Goal: Task Accomplishment & Management: Complete application form

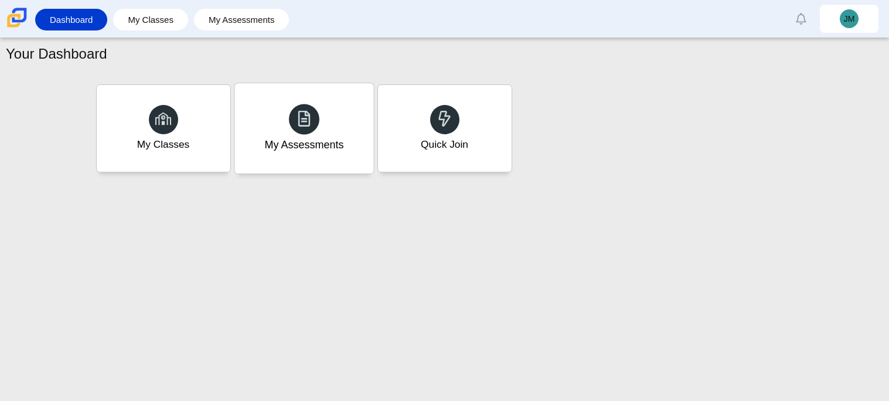
click at [289, 158] on div "My Assessments" at bounding box center [303, 128] width 139 height 90
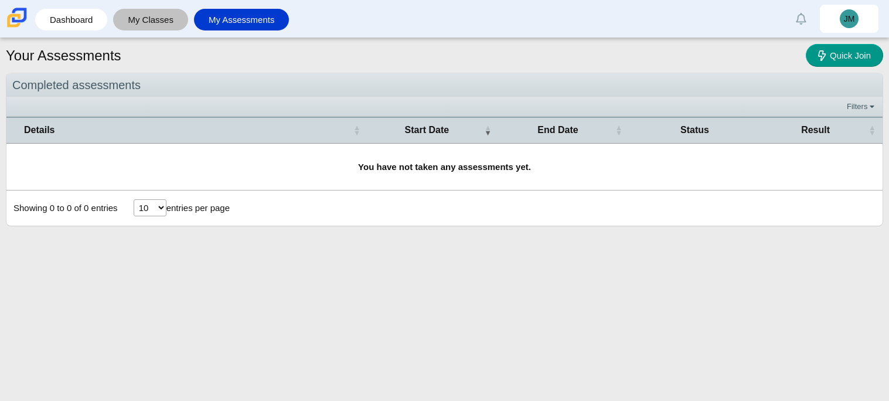
click at [176, 12] on link "My Classes" at bounding box center [150, 20] width 63 height 22
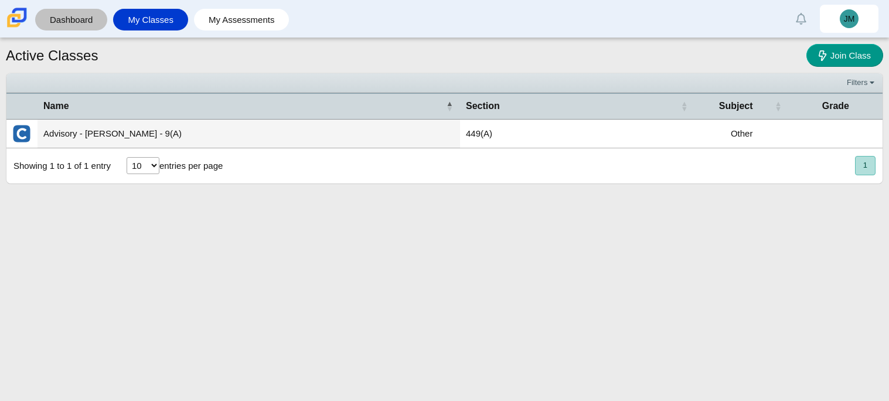
click at [87, 14] on link "Dashboard" at bounding box center [71, 20] width 60 height 22
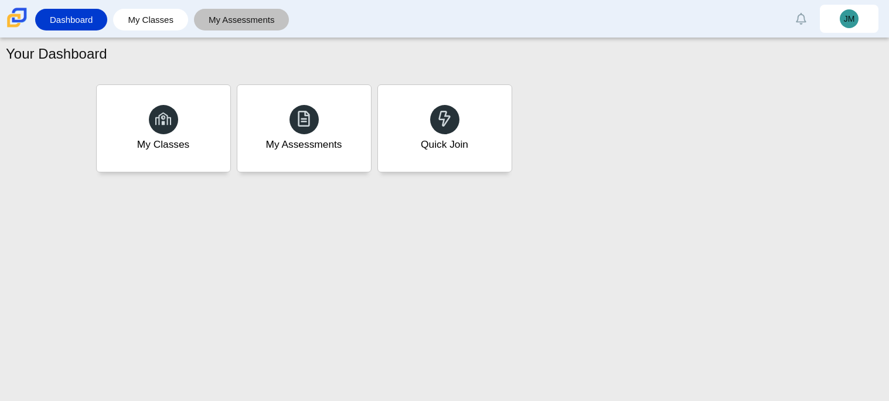
click at [246, 16] on link "My Assessments" at bounding box center [242, 20] width 84 height 22
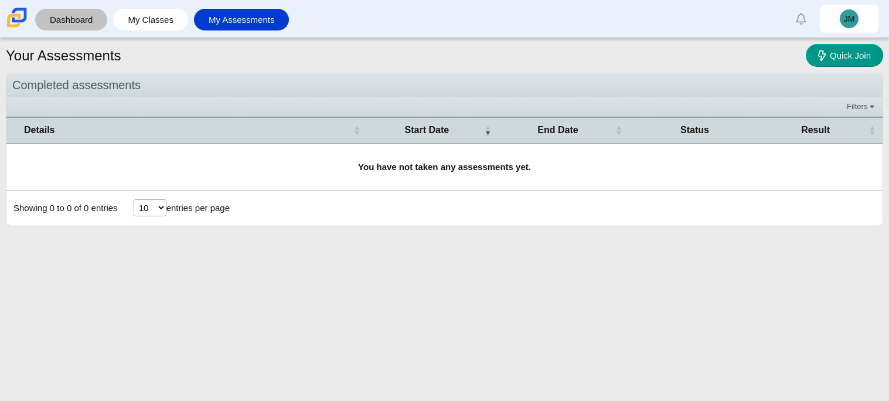
click at [71, 18] on link "Dashboard" at bounding box center [71, 20] width 60 height 22
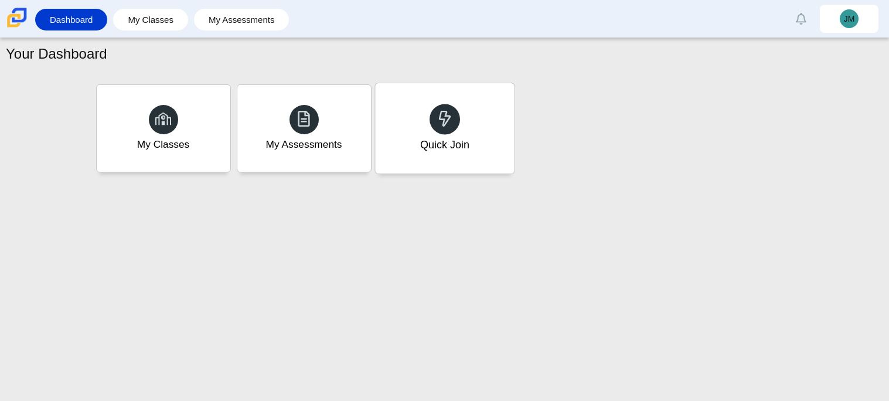
click at [447, 161] on div "Quick Join" at bounding box center [444, 128] width 139 height 90
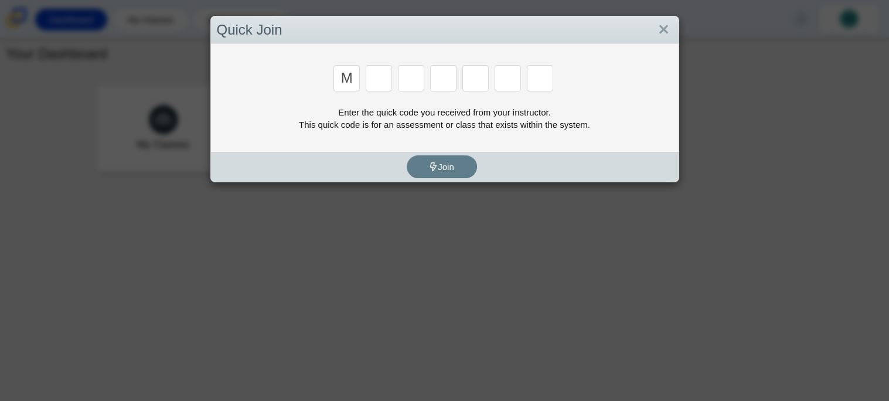
type input "m"
type input "7"
type input "e"
type input "3"
type input "e"
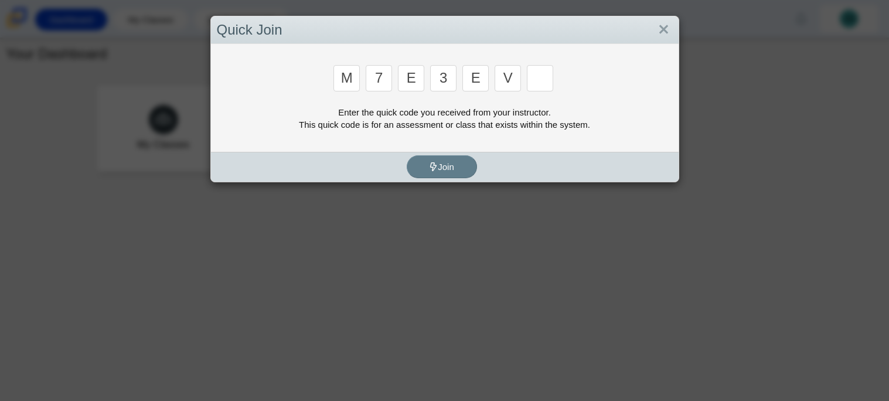
type input "v"
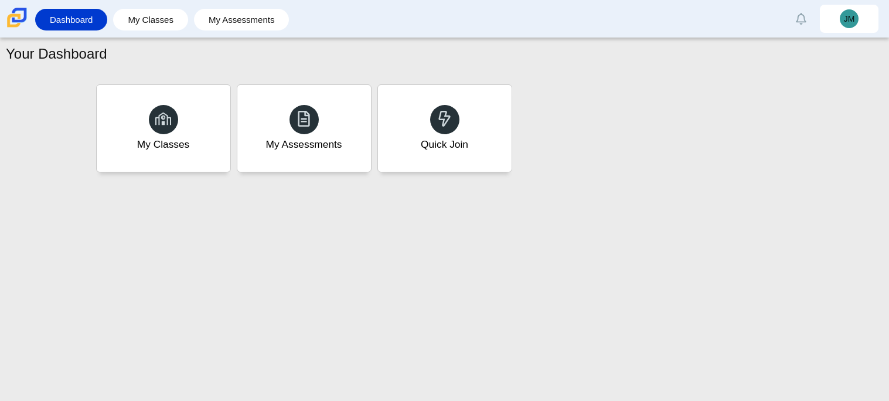
type input "w"
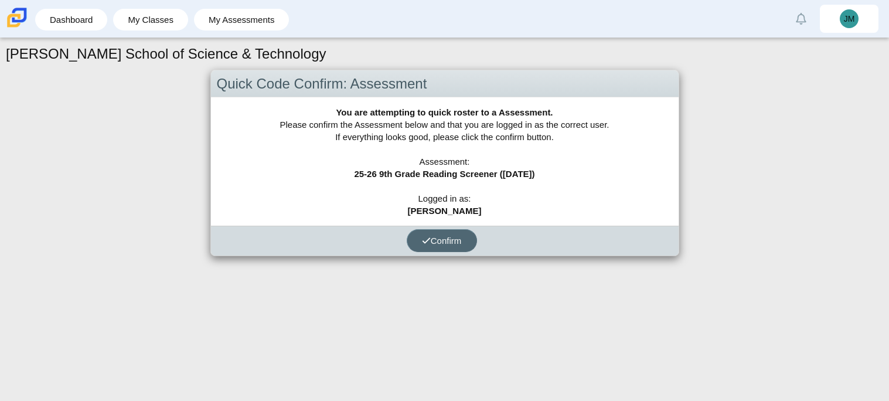
click at [447, 236] on span "Confirm" at bounding box center [442, 241] width 40 height 10
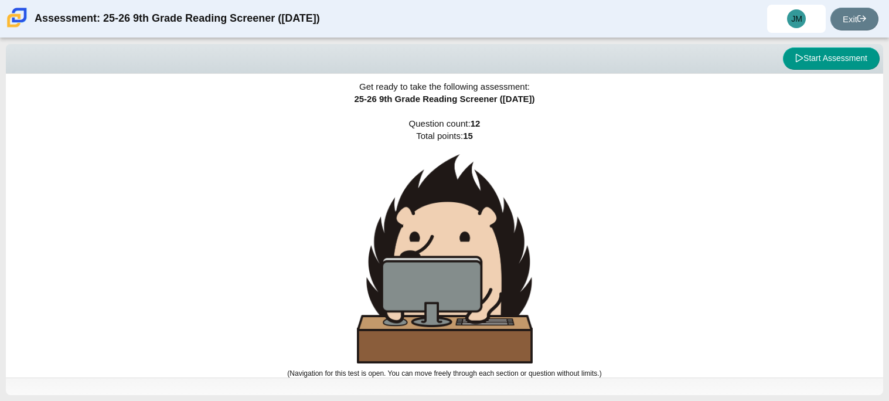
scroll to position [7, 0]
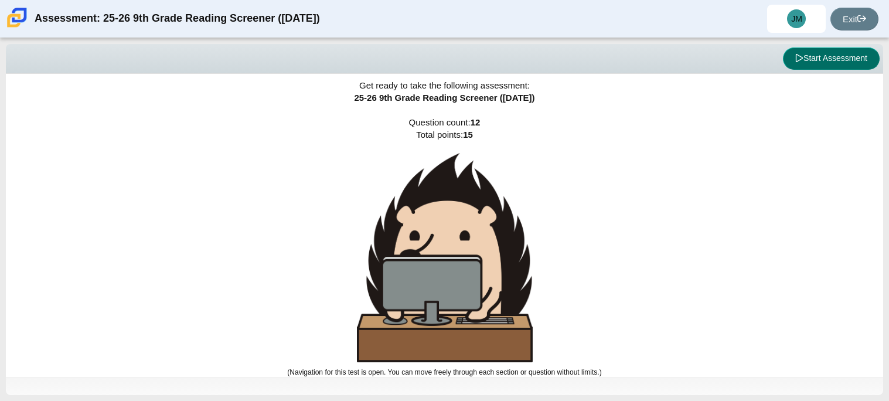
click at [829, 64] on button "Start Assessment" at bounding box center [831, 58] width 97 height 22
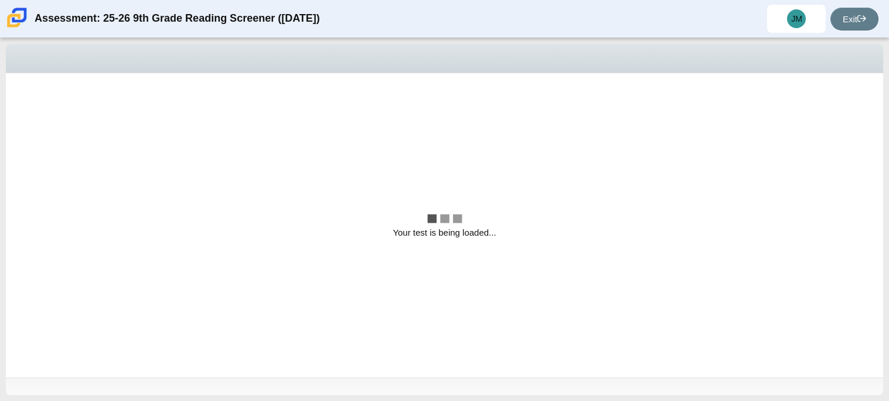
scroll to position [0, 0]
select select "ccc5b315-3c7c-471c-bf90-f22c8299c798"
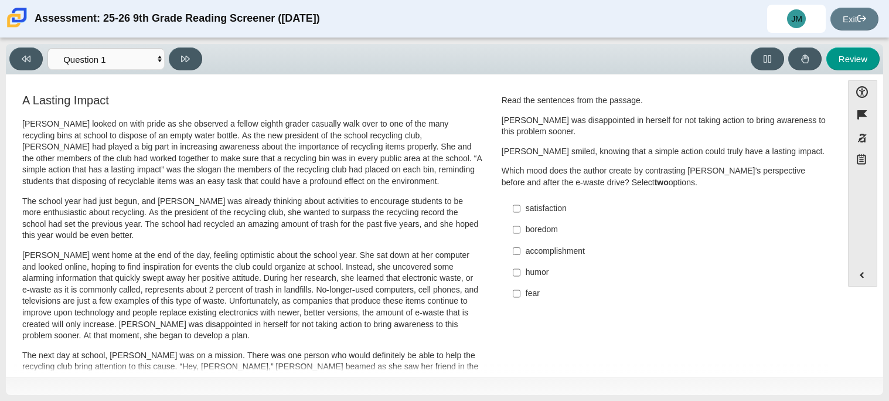
click at [572, 248] on div "accomplishment" at bounding box center [674, 252] width 296 height 12
click at [520, 248] on input "accomplishment accomplishment" at bounding box center [517, 250] width 8 height 21
checkbox input "true"
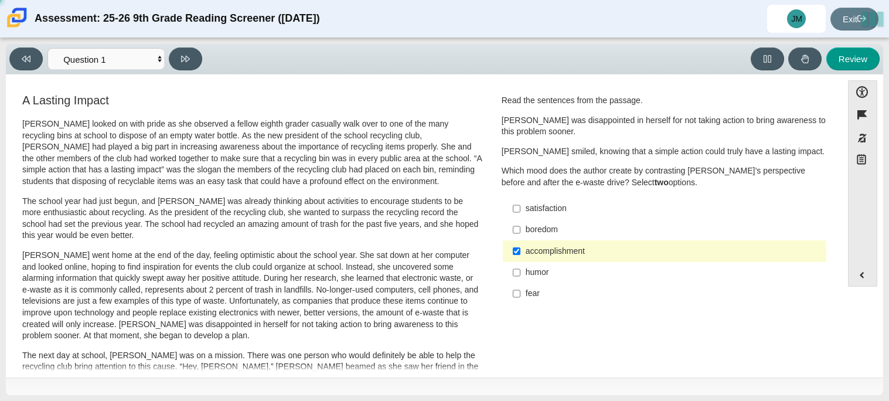
click at [563, 204] on div "satisfaction" at bounding box center [674, 209] width 296 height 12
click at [520, 204] on input "satisfaction satisfaction" at bounding box center [517, 208] width 8 height 21
checkbox input "true"
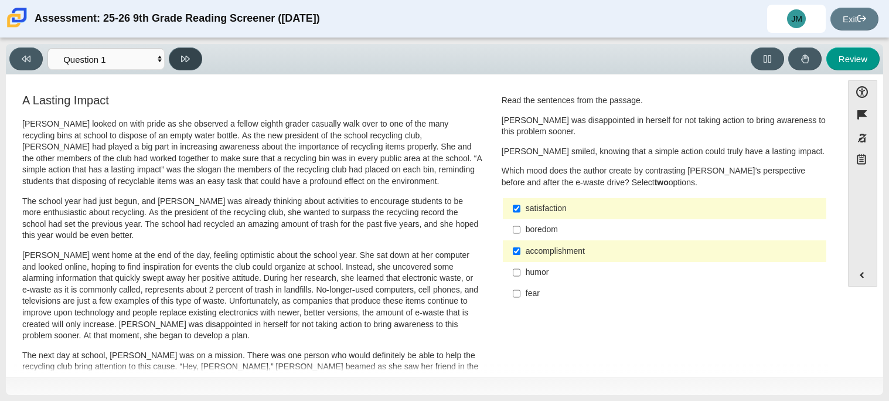
click at [182, 63] on icon at bounding box center [185, 58] width 9 height 9
select select "0ff64528-ffd7-428d-b192-babfaadd44e8"
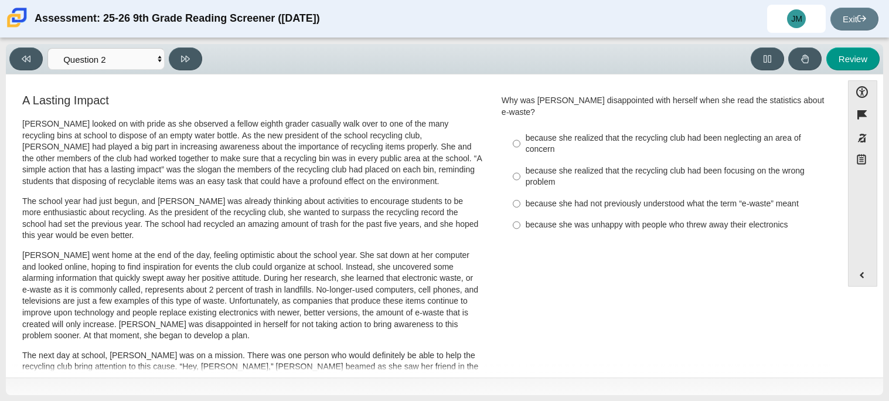
click at [580, 165] on div "because she realized that the recycling club had been focusing on the wrong pro…" at bounding box center [674, 176] width 296 height 23
click at [520, 160] on input "because she realized that the recycling club had been focusing on the wrong pro…" at bounding box center [517, 176] width 8 height 33
radio input "true"
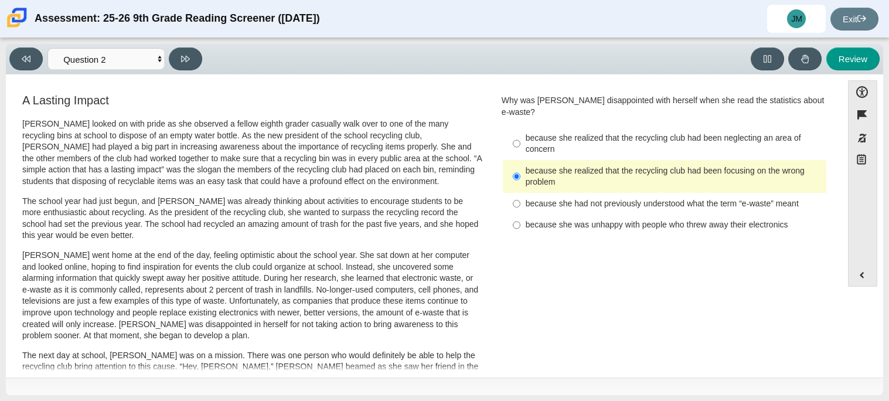
click at [554, 132] on div "because she realized that the recycling club had been neglecting an area of con…" at bounding box center [674, 143] width 296 height 23
click at [520, 130] on input "because she realized that the recycling club had been neglecting an area of con…" at bounding box center [517, 143] width 8 height 33
radio input "true"
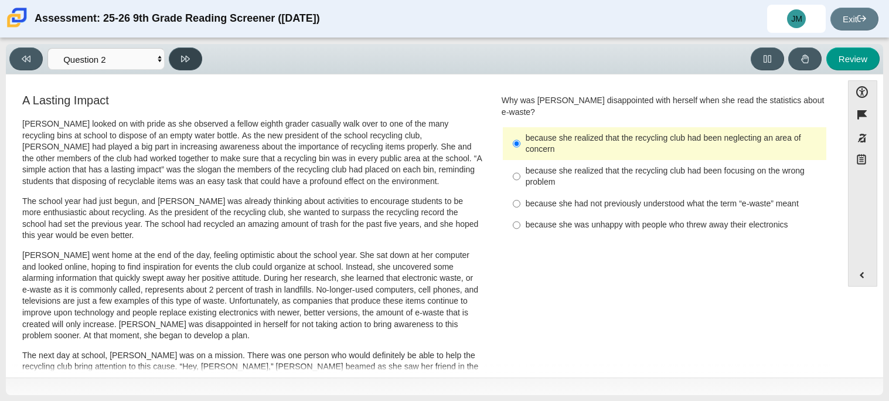
click at [188, 54] on icon at bounding box center [185, 58] width 9 height 9
select select "7ce3d843-6974-4858-901c-1ff39630e843"
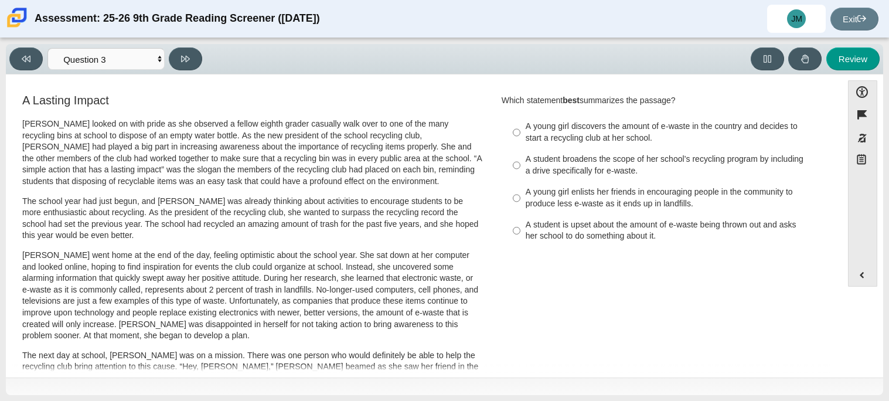
click at [555, 172] on div "A student broadens the scope of her school’s recycling program by including a d…" at bounding box center [674, 165] width 296 height 23
click at [520, 172] on input "A student broadens the scope of her school’s recycling program by including a d…" at bounding box center [517, 165] width 8 height 33
radio input "true"
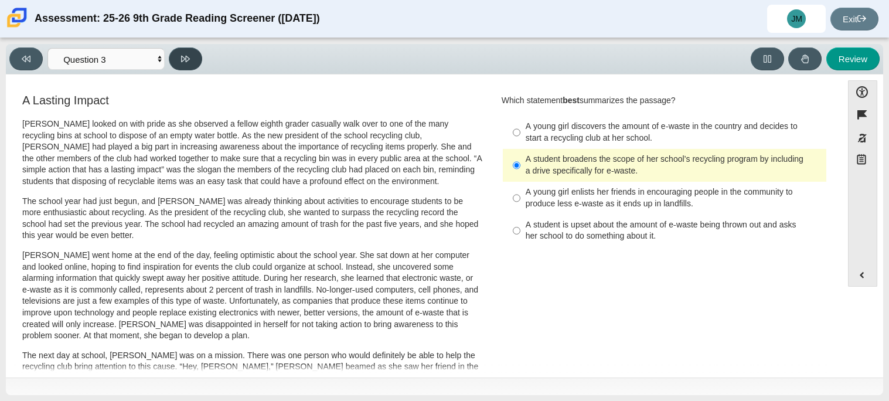
click at [179, 62] on button at bounding box center [185, 58] width 33 height 23
select select "ca9ea0f1-49c5-4bd1-83b0-472c18652b42"
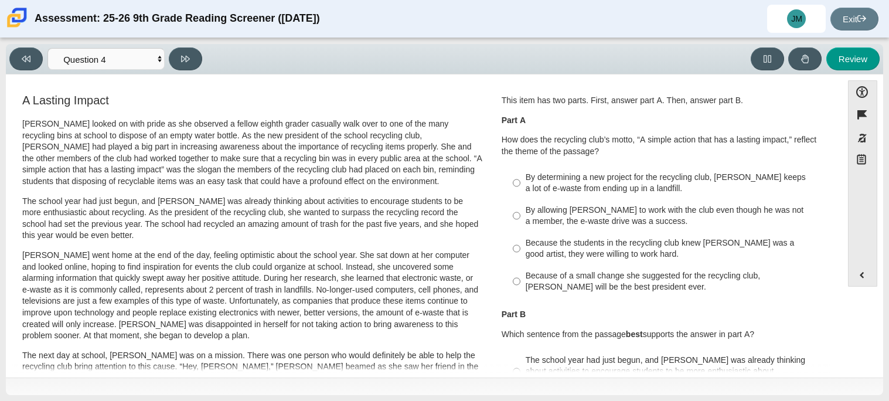
click at [592, 192] on div "By determining a new project for the recycling club, Scarlett keeps a lot of e-…" at bounding box center [674, 183] width 296 height 23
click at [520, 192] on input "By determining a new project for the recycling club, Scarlett keeps a lot of e-…" at bounding box center [517, 182] width 8 height 33
radio input "true"
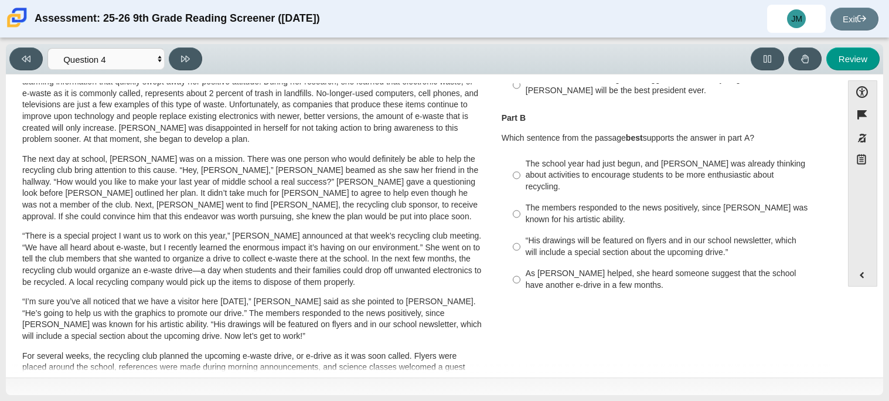
scroll to position [197, 0]
click at [592, 202] on div "The members responded to the news positively, since Juan Carlos was known for h…" at bounding box center [674, 213] width 296 height 23
click at [520, 197] on input "The members responded to the news positively, since Juan Carlos was known for h…" at bounding box center [517, 213] width 8 height 33
radio input "true"
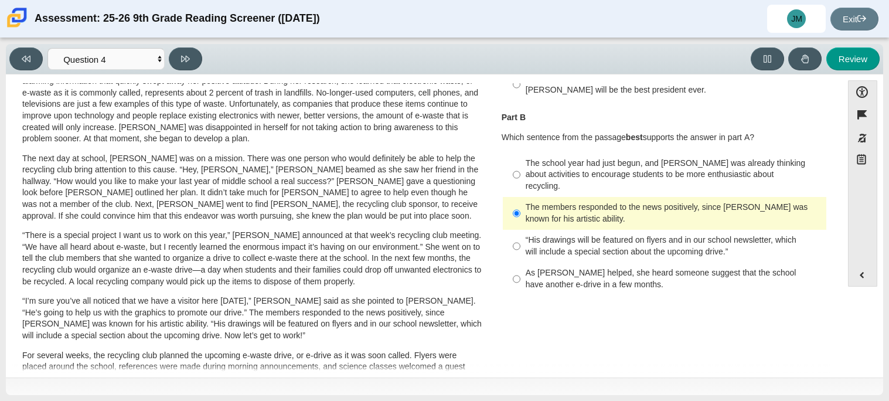
click at [615, 247] on label "“His drawings will be featured on flyers and in our school newsletter, which wi…" at bounding box center [666, 246] width 322 height 33
click at [520, 247] on input "“His drawings will be featured on flyers and in our school newsletter, which wi…" at bounding box center [517, 246] width 8 height 33
radio input "true"
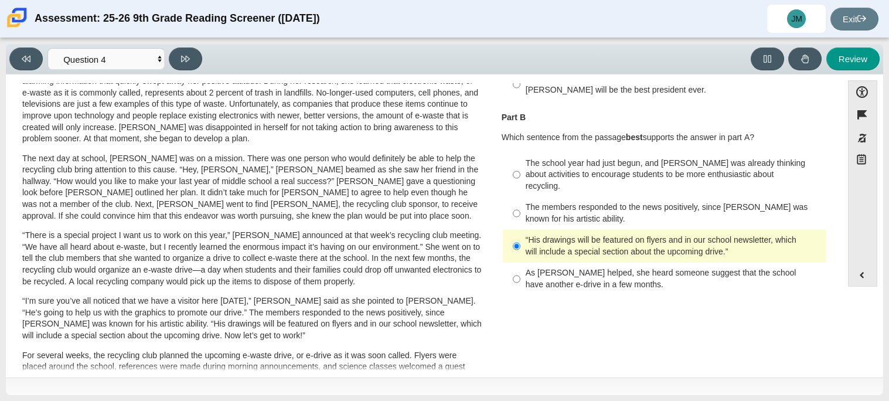
click at [588, 268] on div "As Scarlett helped, she heard someone suggest that the school have another e-dr…" at bounding box center [674, 278] width 296 height 23
click at [520, 268] on input "As Scarlett helped, she heard someone suggest that the school have another e-dr…" at bounding box center [517, 279] width 8 height 33
radio input "true"
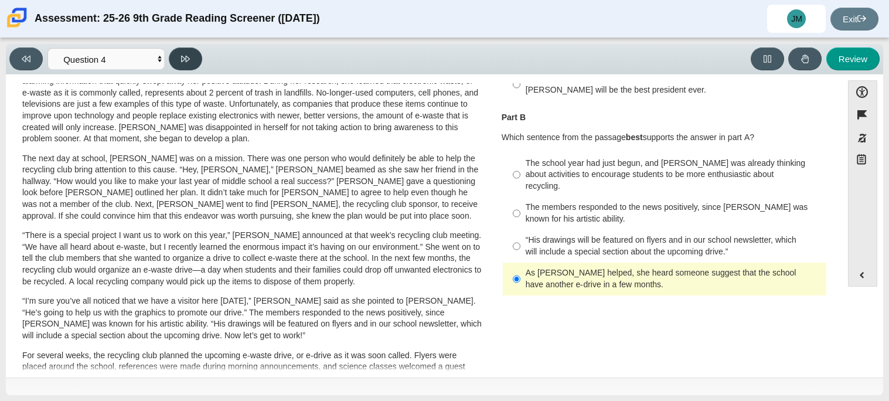
click at [195, 64] on button at bounding box center [185, 58] width 33 height 23
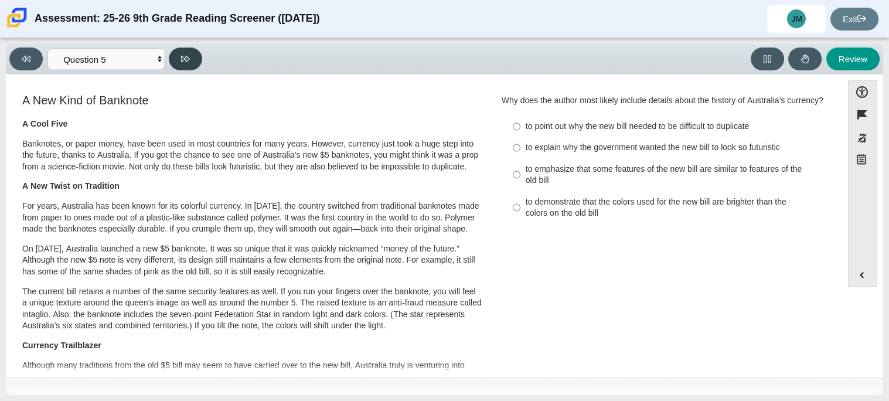
click at [195, 64] on button at bounding box center [185, 58] width 33 height 23
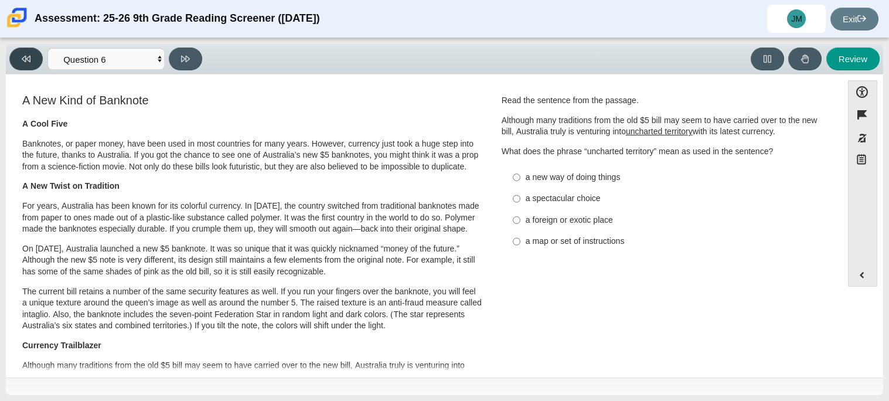
click at [16, 54] on button at bounding box center [25, 58] width 33 height 23
select select "e41f1a79-e29f-4095-8030-a53364015bed"
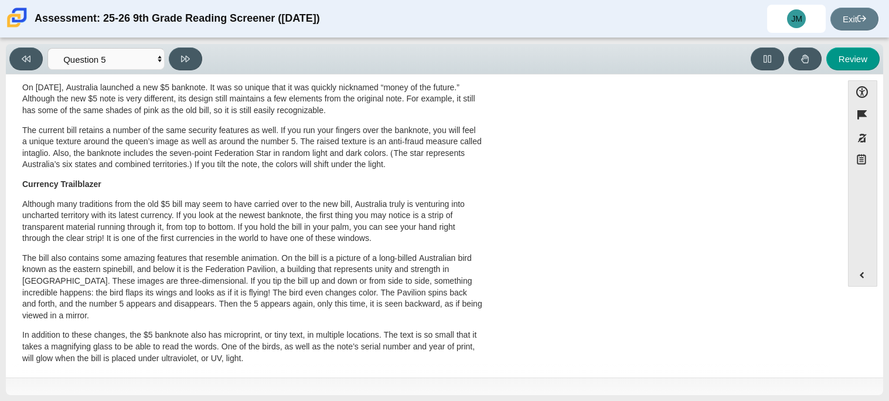
scroll to position [159, 0]
click at [384, 184] on p "Currency Trailblazer" at bounding box center [252, 186] width 460 height 12
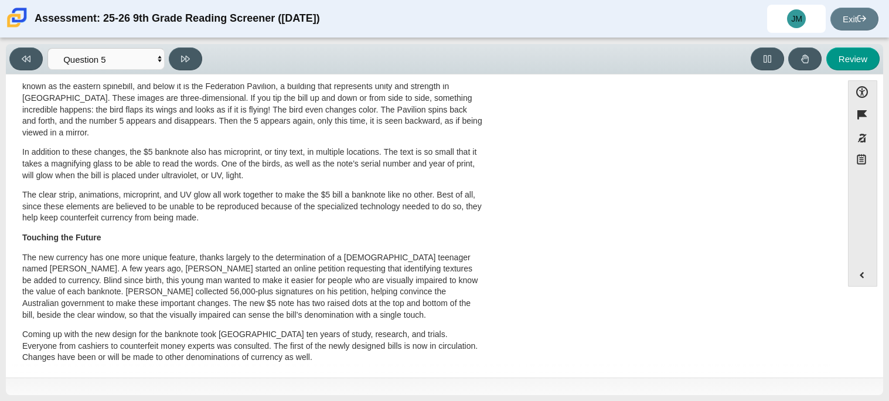
scroll to position [0, 0]
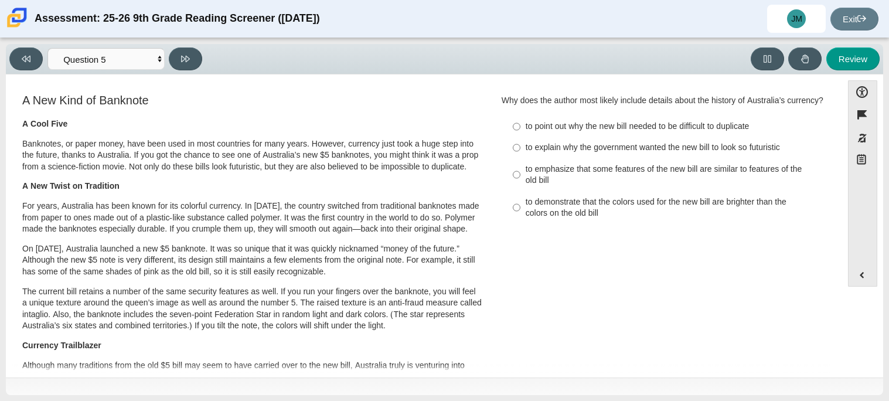
click at [566, 173] on div "to emphasize that some features of the new bill are similar to features of the …" at bounding box center [674, 174] width 296 height 23
click at [520, 173] on input "to emphasize that some features of the new bill are similar to features of the …" at bounding box center [517, 174] width 8 height 33
radio input "true"
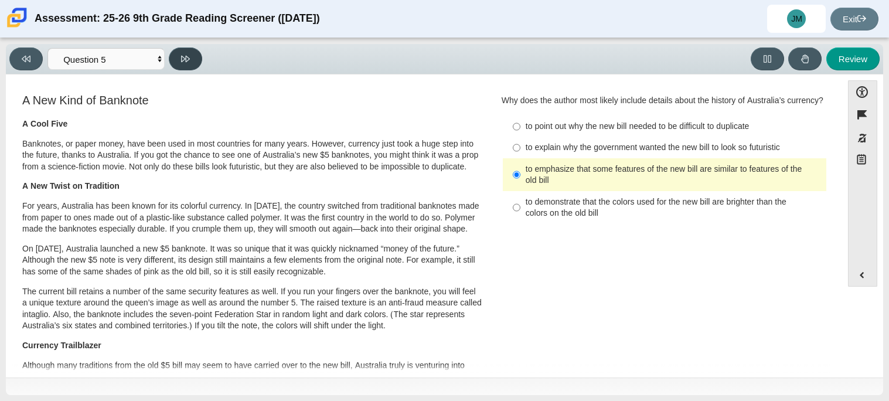
click at [183, 50] on button at bounding box center [185, 58] width 33 height 23
select select "69146e31-7b3d-4a3e-9ce6-f30c24342ae0"
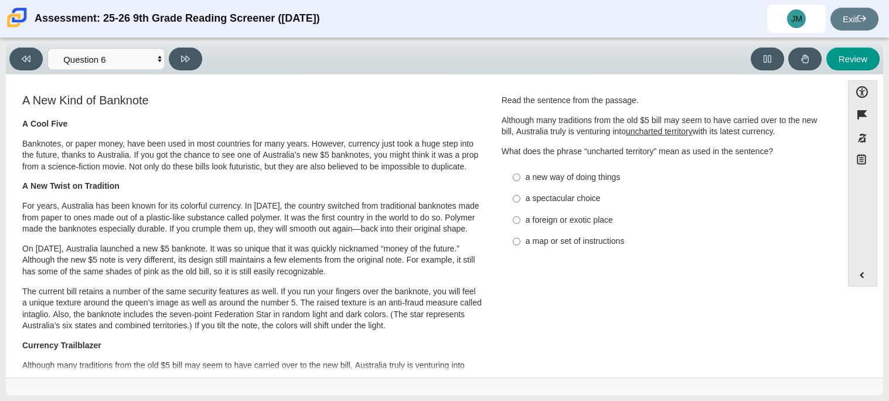
click at [605, 213] on label "a foreign or exotic place a foreign or exotic place" at bounding box center [666, 219] width 322 height 21
click at [520, 213] on input "a foreign or exotic place a foreign or exotic place" at bounding box center [517, 219] width 8 height 21
radio input "true"
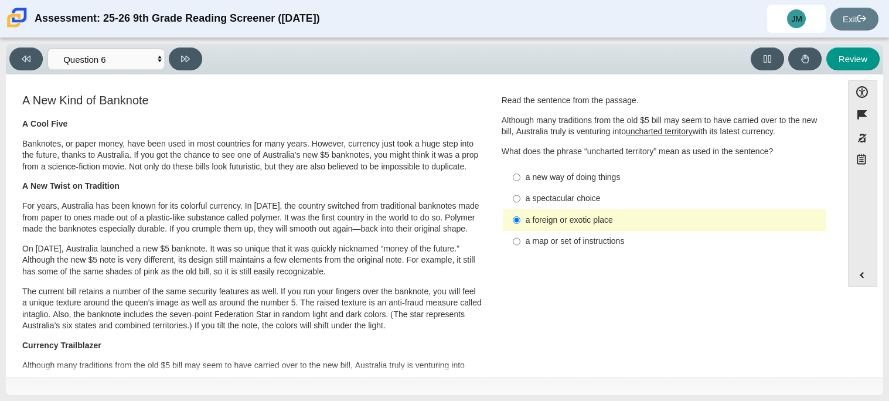
click at [574, 173] on div "a new way of doing things" at bounding box center [674, 178] width 296 height 12
click at [520, 173] on input "a new way of doing things a new way of doing things" at bounding box center [517, 176] width 8 height 21
radio input "true"
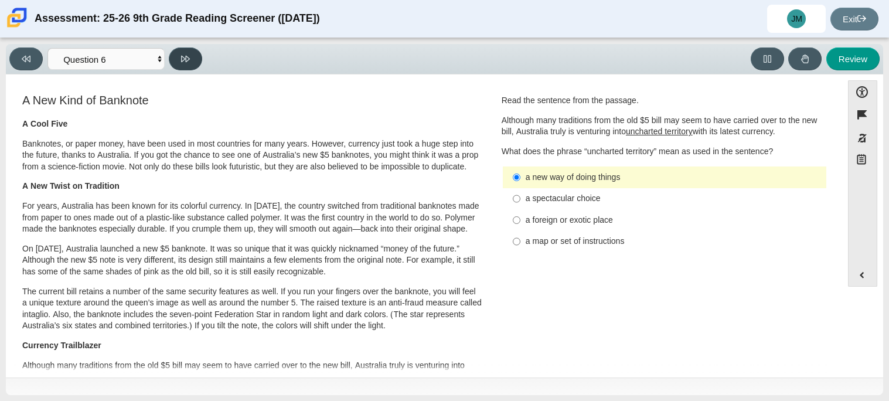
click at [193, 67] on button at bounding box center [185, 58] width 33 height 23
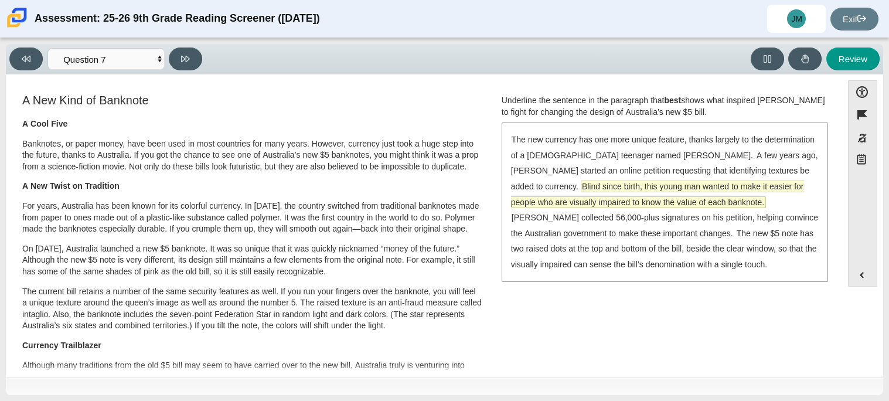
click at [735, 182] on span "Blind since birth, this young man wanted to make it easier for people who are v…" at bounding box center [657, 194] width 293 height 26
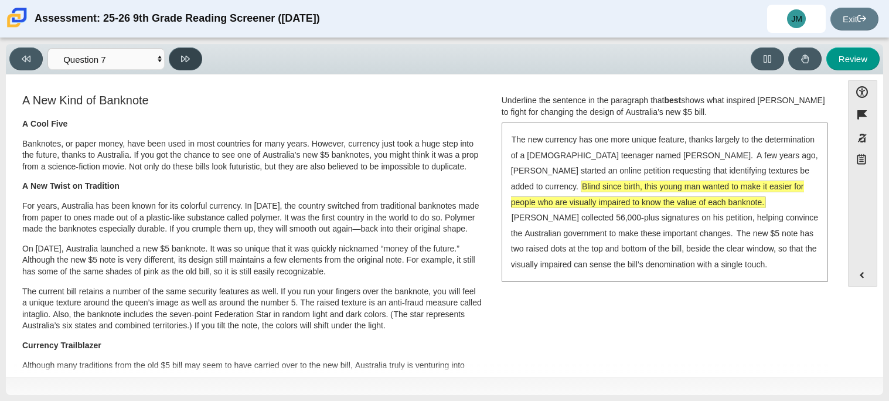
click at [197, 59] on button at bounding box center [185, 58] width 33 height 23
select select "ea8338c2-a6a3-418e-a305-2b963b54a290"
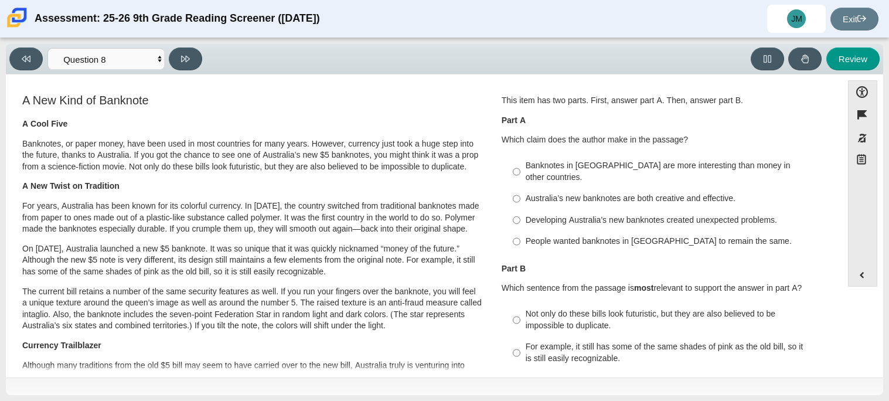
click at [662, 193] on div "Australia’s new banknotes are both creative and effective." at bounding box center [674, 199] width 296 height 12
click at [520, 188] on input "Australia’s new banknotes are both creative and effective. Australia’s new bank…" at bounding box center [517, 198] width 8 height 21
radio input "true"
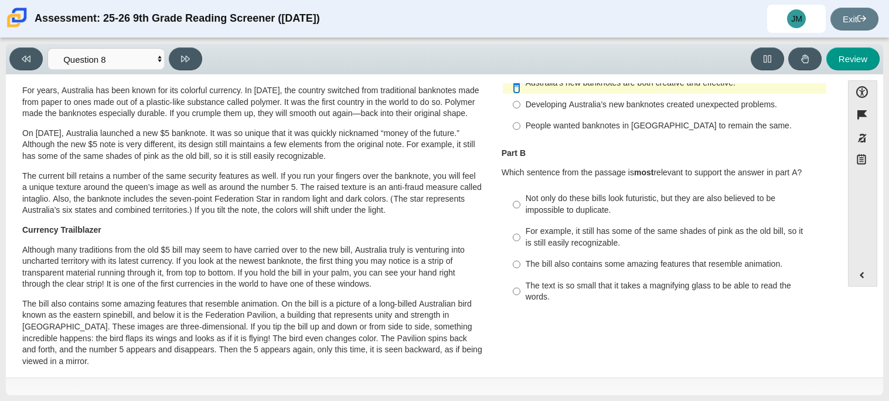
scroll to position [117, 0]
click at [705, 192] on div "Not only do these bills look futuristic, but they are also believed to be impos…" at bounding box center [674, 203] width 296 height 23
click at [520, 190] on input "Not only do these bills look futuristic, but they are also believed to be impos…" at bounding box center [517, 203] width 8 height 33
radio input "true"
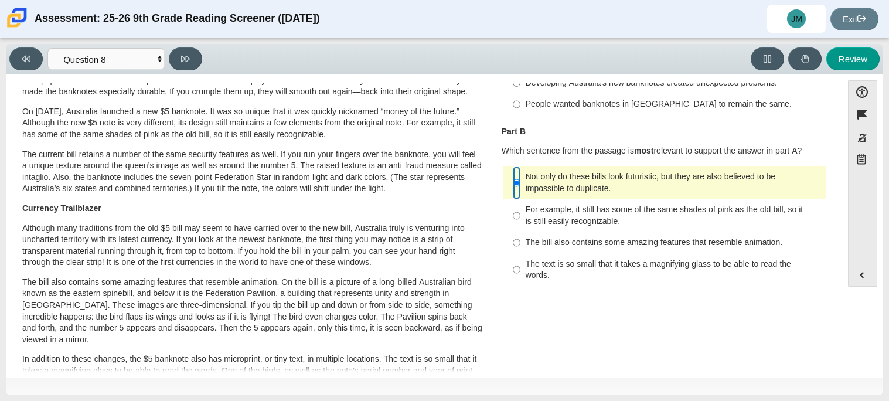
scroll to position [139, 0]
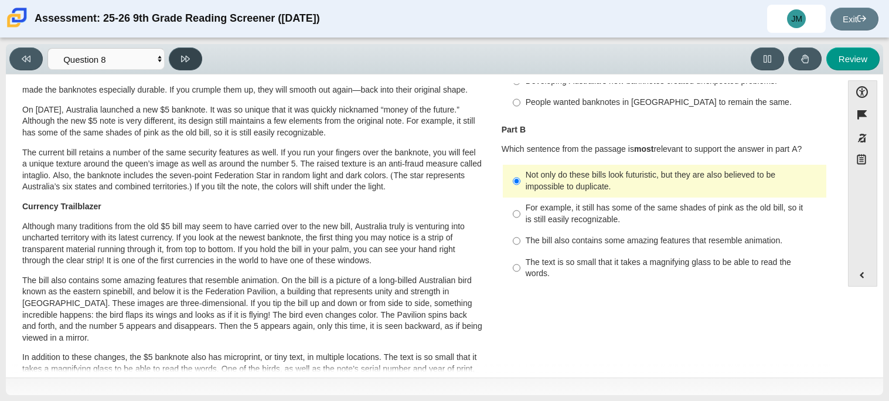
click at [196, 57] on button at bounding box center [185, 58] width 33 height 23
select select "89f058d6-b15c-4ef5-a4b3-fdaffb8868b6"
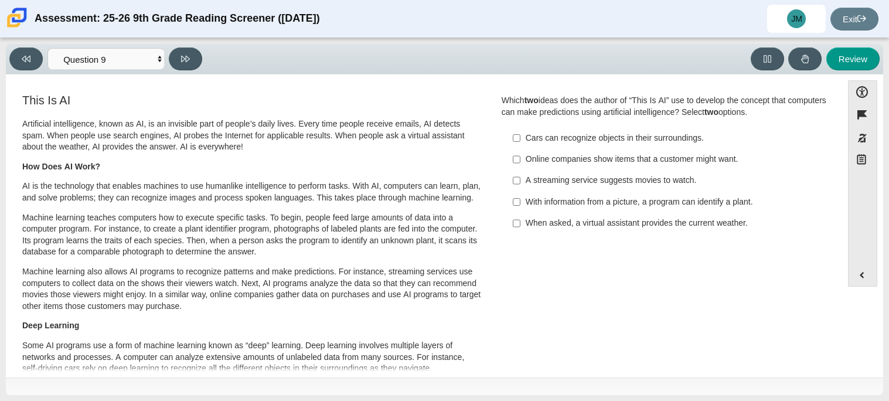
click at [616, 205] on div "With information from a picture, a program can identify a plant." at bounding box center [674, 202] width 296 height 12
click at [520, 205] on input "With information from a picture, a program can identify a plant. With informati…" at bounding box center [517, 201] width 8 height 21
checkbox input "true"
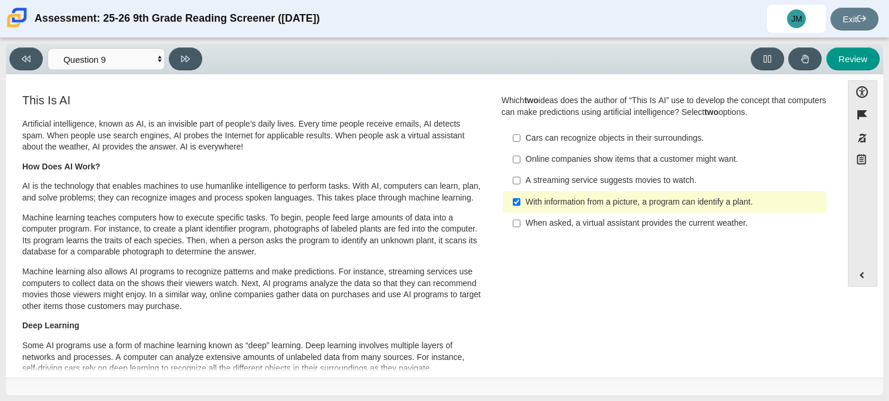
click at [661, 179] on div "A streaming service suggests movies to watch." at bounding box center [674, 181] width 296 height 12
click at [520, 179] on input "A streaming service suggests movies to watch. A streaming service suggests movi…" at bounding box center [517, 180] width 8 height 21
checkbox input "true"
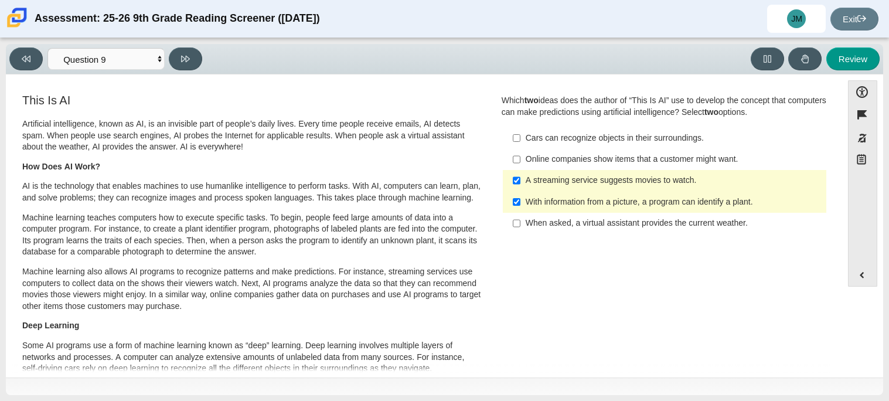
click at [517, 195] on label "With information from a picture, a program can identify a plant. With informati…" at bounding box center [666, 201] width 322 height 21
click at [517, 195] on input "With information from a picture, a program can identify a plant. With informati…" at bounding box center [517, 201] width 8 height 21
checkbox input "false"
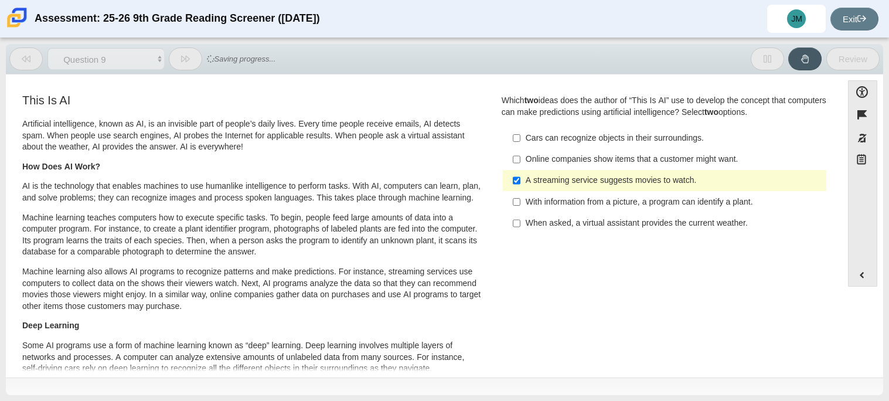
click at [539, 155] on div "Online companies show items that a customer might want." at bounding box center [674, 160] width 296 height 12
click at [520, 155] on input "Online companies show items that a customer might want. Online companies show i…" at bounding box center [517, 159] width 8 height 21
checkbox input "true"
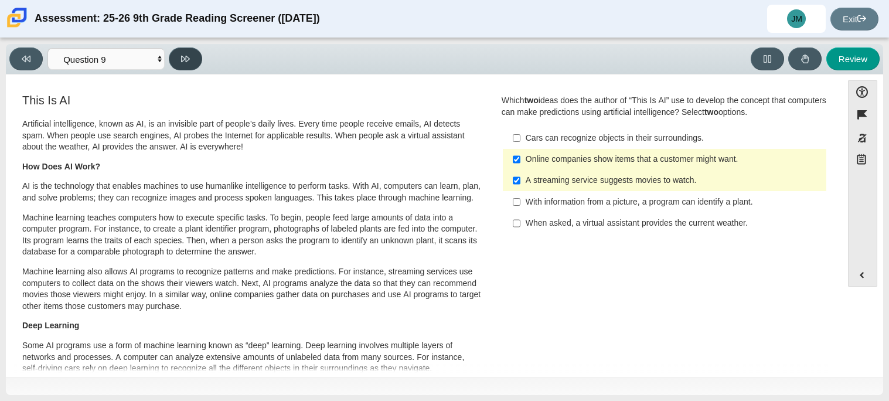
click at [176, 59] on button at bounding box center [185, 58] width 33 height 23
select select "cdf3c14e-a918-44d1-9b63-3db0fa81641e"
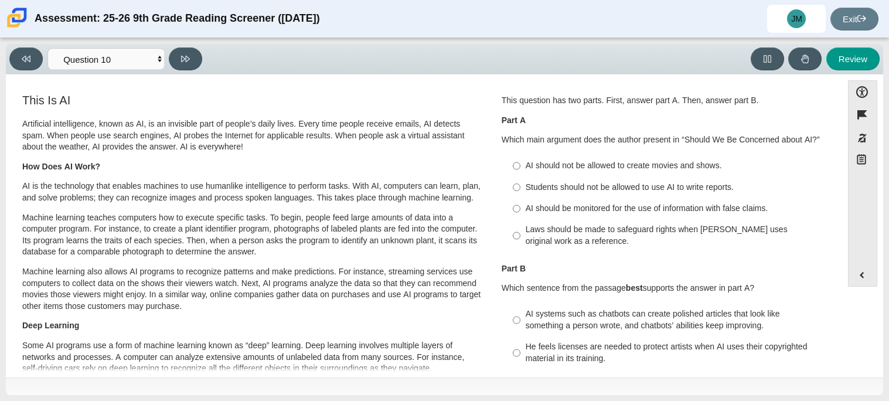
click at [628, 234] on div "Laws should be made to safeguard rights when AI uses original work as a referen…" at bounding box center [674, 235] width 296 height 23
click at [520, 234] on input "Laws should be made to safeguard rights when AI uses original work as a referen…" at bounding box center [517, 235] width 8 height 33
radio input "true"
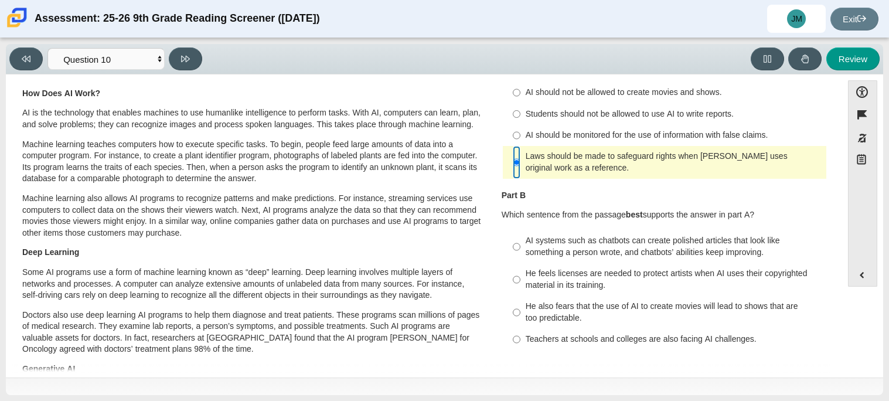
scroll to position [74, 0]
click at [675, 275] on div "He feels licenses are needed to protect artists when AI uses their copyrighted …" at bounding box center [674, 278] width 296 height 23
click at [520, 275] on input "He feels licenses are needed to protect artists when AI uses their copyrighted …" at bounding box center [517, 278] width 8 height 33
radio input "true"
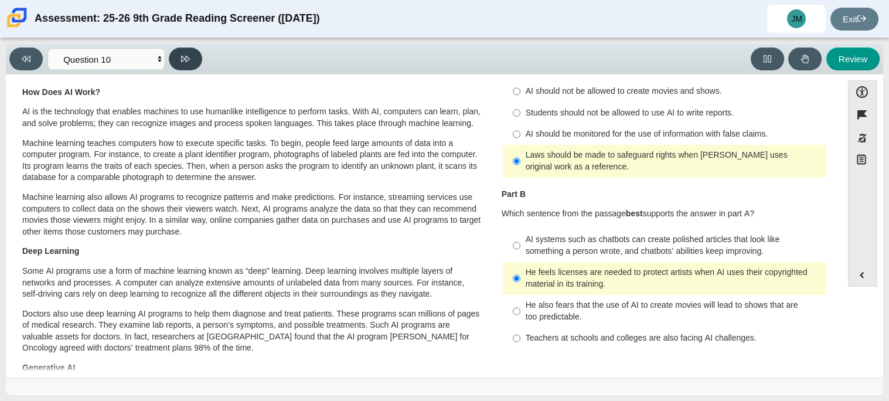
click at [182, 64] on button at bounding box center [185, 58] width 33 height 23
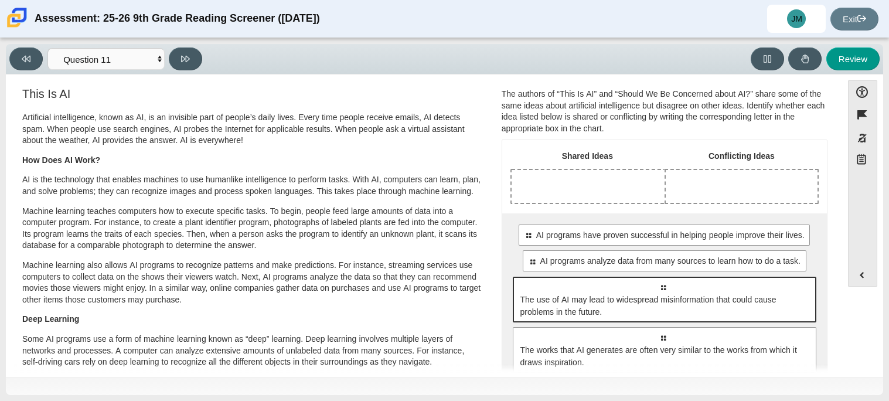
scroll to position [7, 0]
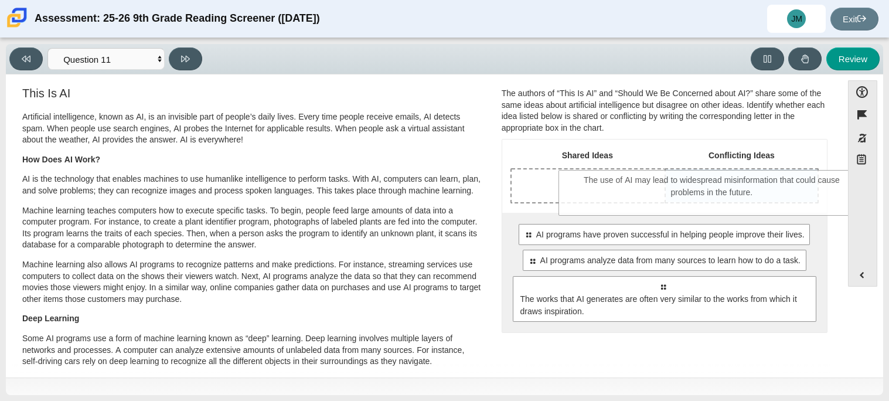
drag, startPoint x: 674, startPoint y: 307, endPoint x: 724, endPoint y: 201, distance: 117.2
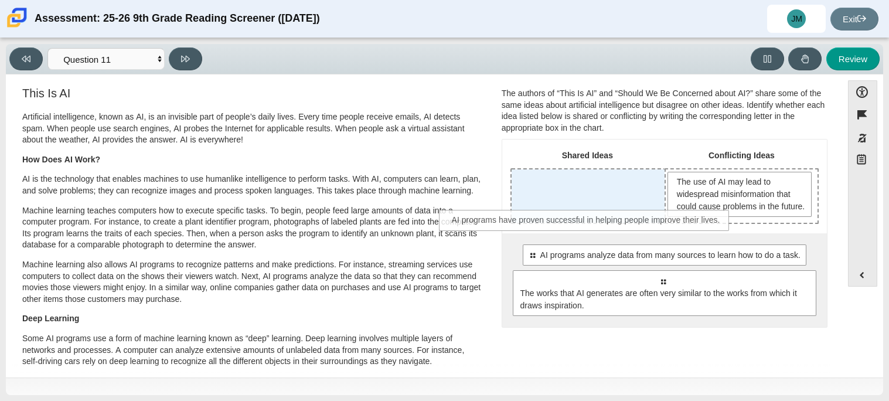
drag, startPoint x: 703, startPoint y: 274, endPoint x: 628, endPoint y: 228, distance: 88.3
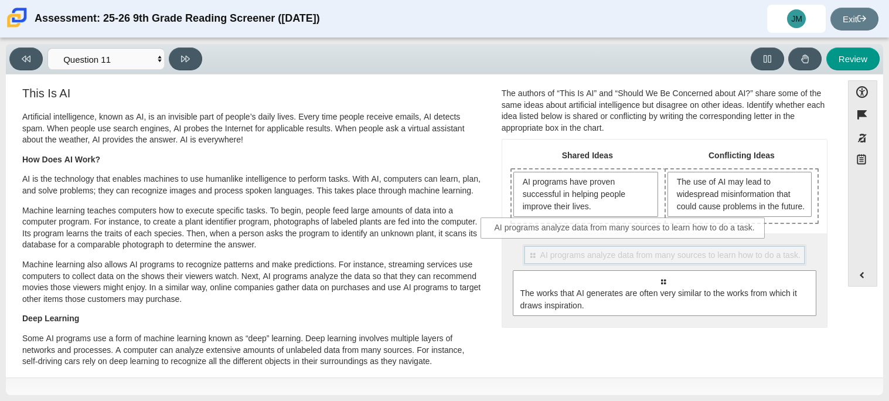
drag, startPoint x: 639, startPoint y: 275, endPoint x: 602, endPoint y: 236, distance: 53.5
click at [602, 236] on div "Shared Ideas Conflicting Ideas AI programs have proven successful in helping pe…" at bounding box center [664, 232] width 325 height 187
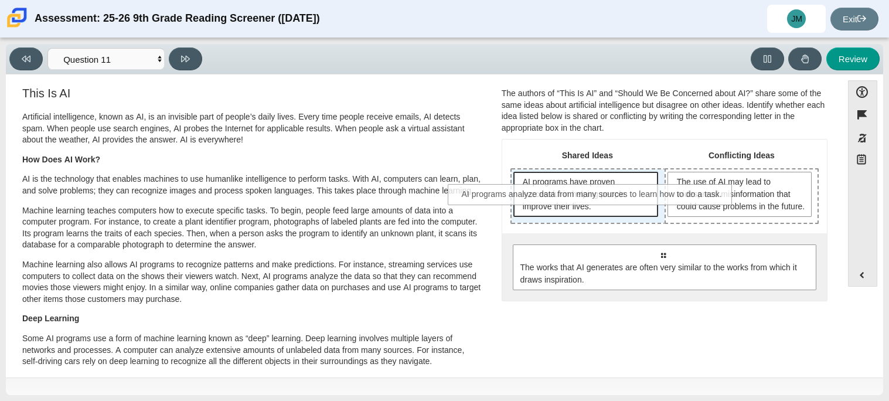
drag, startPoint x: 608, startPoint y: 261, endPoint x: 543, endPoint y: 190, distance: 95.4
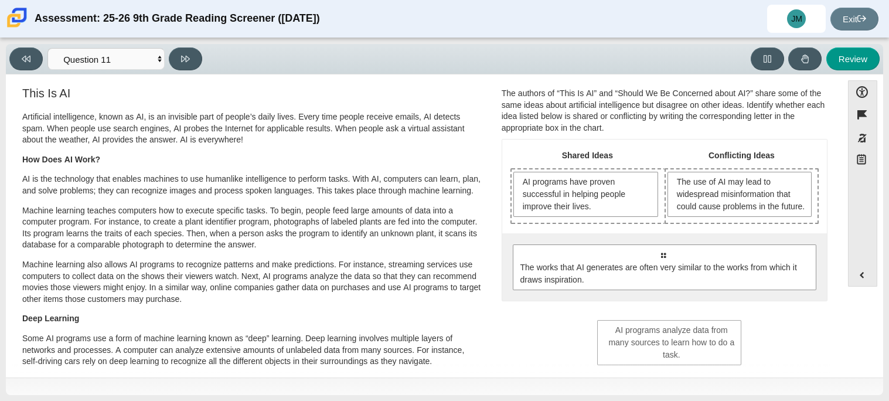
drag, startPoint x: 609, startPoint y: 249, endPoint x: 696, endPoint y: 349, distance: 132.9
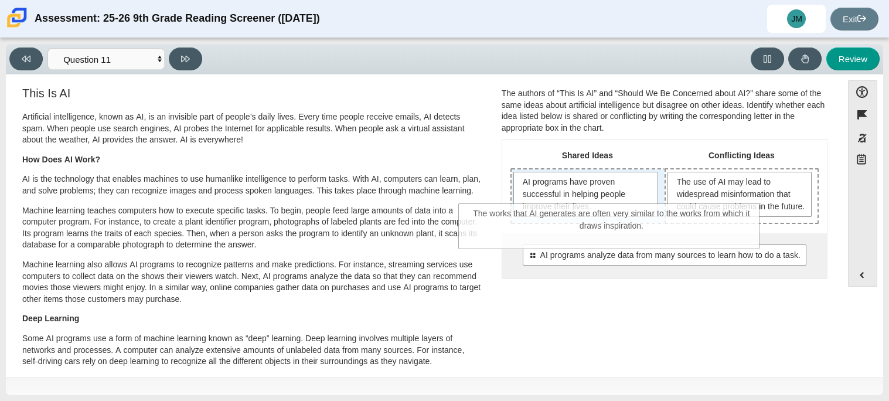
drag, startPoint x: 647, startPoint y: 308, endPoint x: 596, endPoint y: 230, distance: 93.6
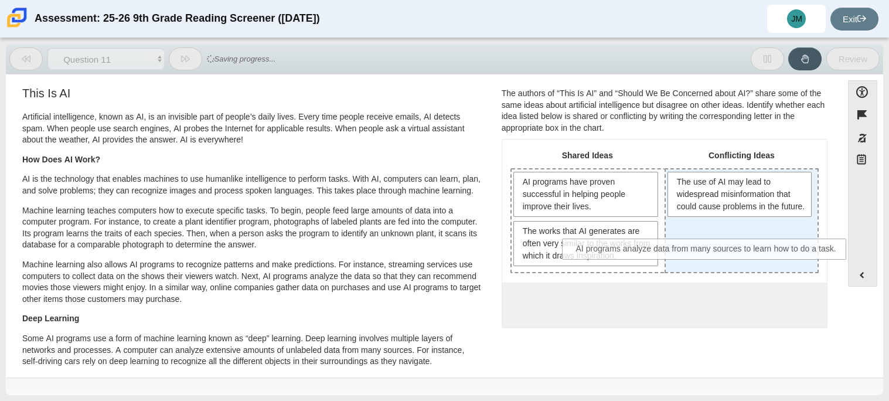
drag, startPoint x: 639, startPoint y: 298, endPoint x: 684, endPoint y: 244, distance: 70.3
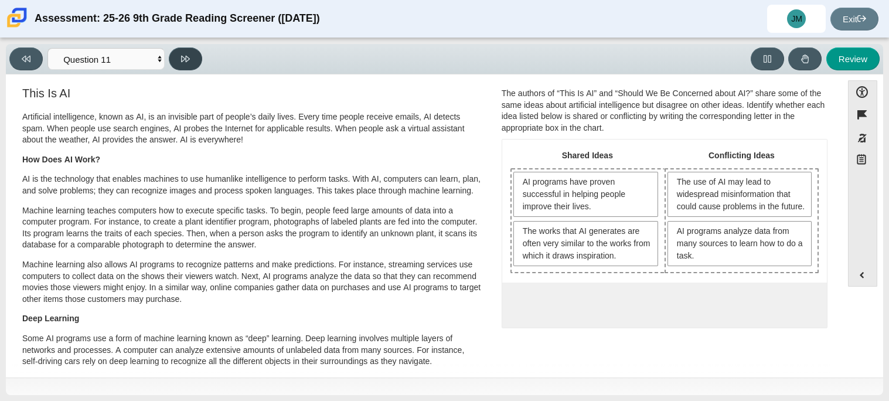
click at [170, 62] on button at bounding box center [185, 58] width 33 height 23
select select "c3effed4-44ce-4a19-bd96-1787f34e9b4c"
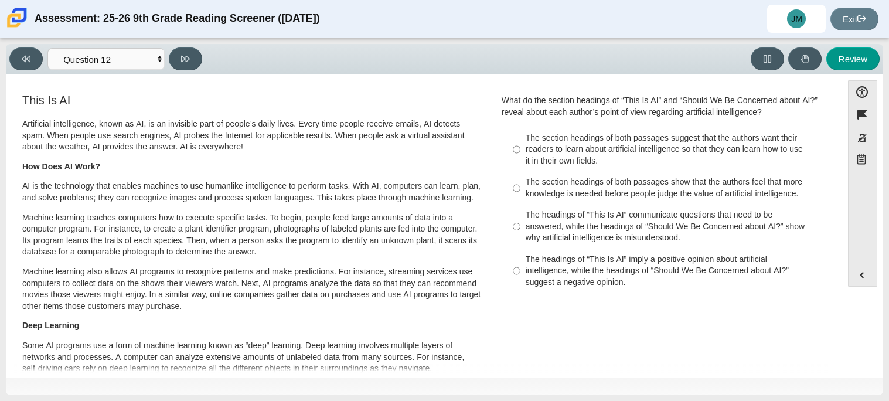
click at [623, 267] on div "The headings of “This Is AI” imply a positive opinion about artificial intellig…" at bounding box center [674, 271] width 296 height 35
click at [520, 267] on input "The headings of “This Is AI” imply a positive opinion about artificial intellig…" at bounding box center [517, 270] width 8 height 45
radio input "true"
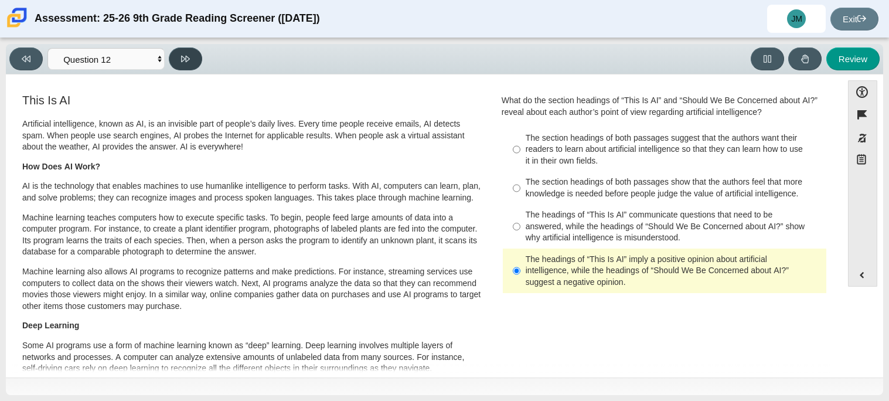
click at [178, 60] on button at bounding box center [185, 58] width 33 height 23
select select "review"
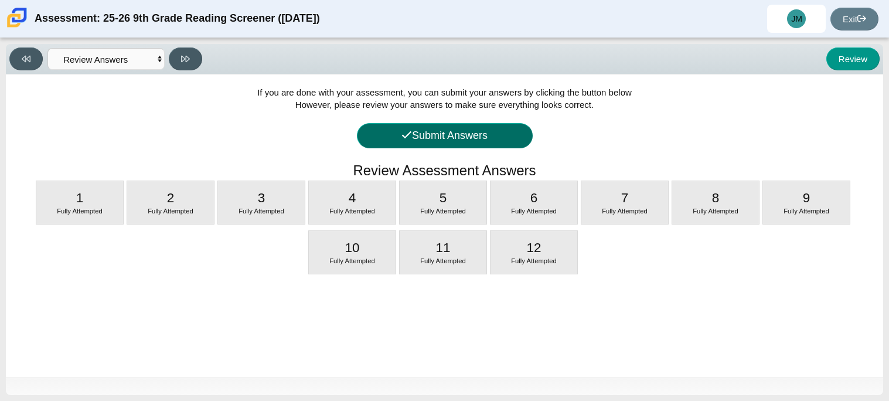
click at [483, 129] on button "Submit Answers" at bounding box center [445, 135] width 176 height 25
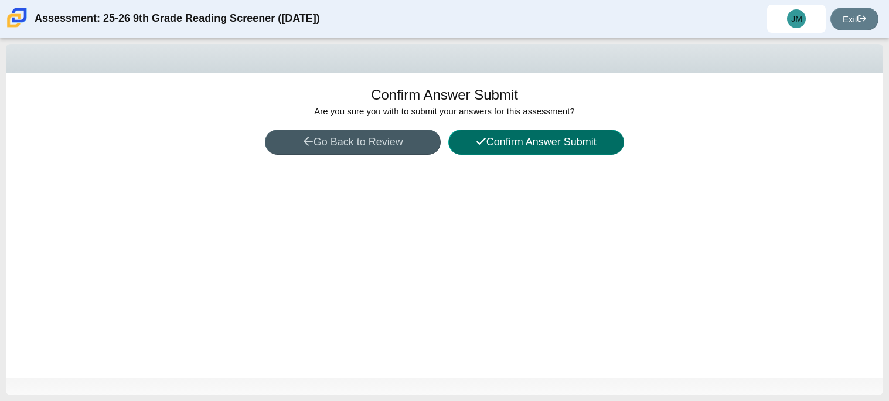
click at [530, 138] on button "Confirm Answer Submit" at bounding box center [536, 142] width 176 height 25
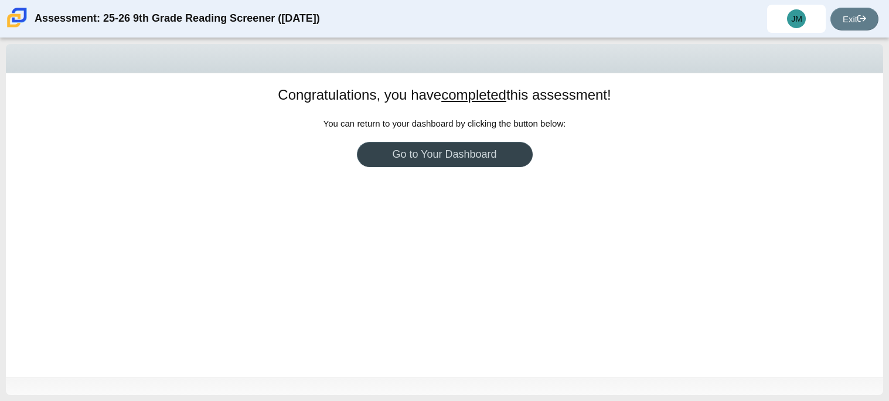
click at [436, 159] on link "Go to Your Dashboard" at bounding box center [445, 154] width 176 height 25
